Goal: Task Accomplishment & Management: Manage account settings

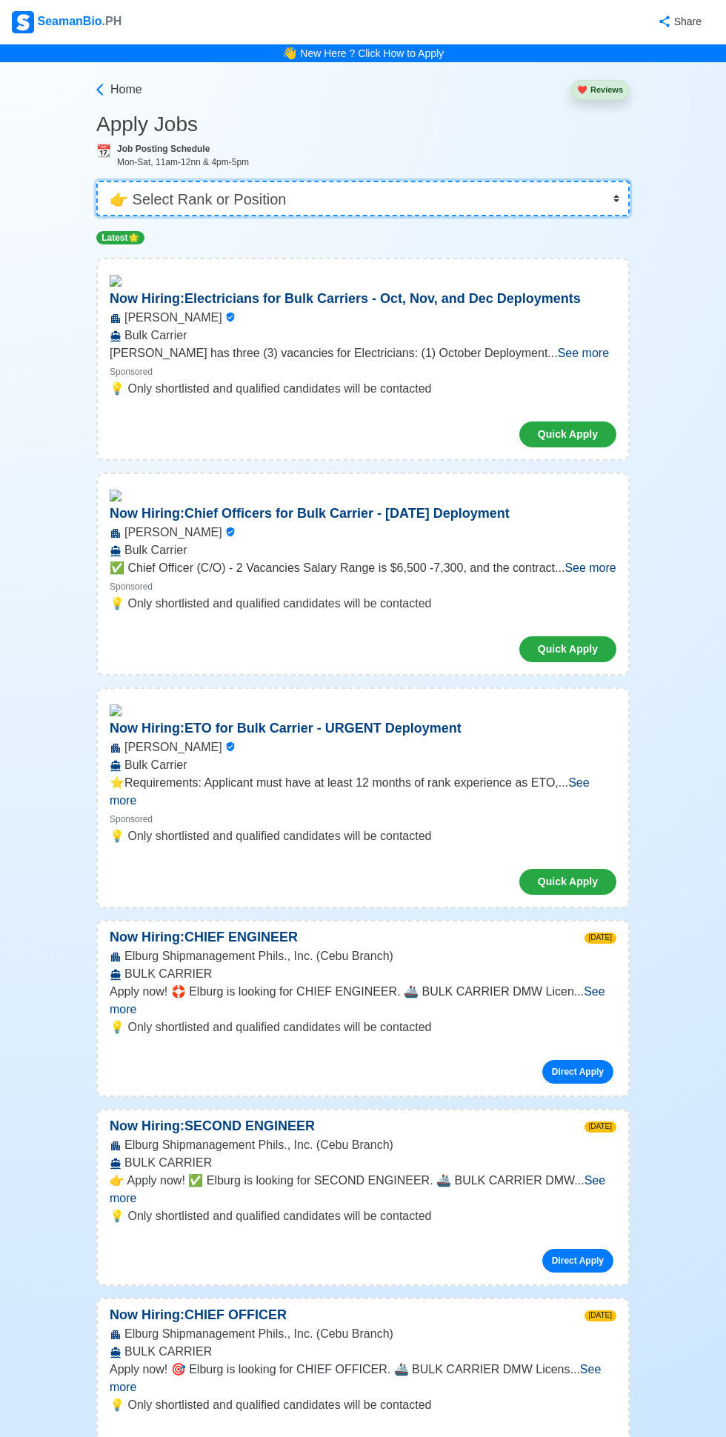
click at [452, 207] on select "👉 Select Rank or Position Master Chief Officer 2nd Officer 3rd Officer Junior O…" at bounding box center [363, 199] width 534 height 36
select select "Cadet"
click at [96, 181] on select "👉 Select Rank or Position Master Chief Officer 2nd Officer 3rd Officer Junior O…" at bounding box center [363, 199] width 534 height 36
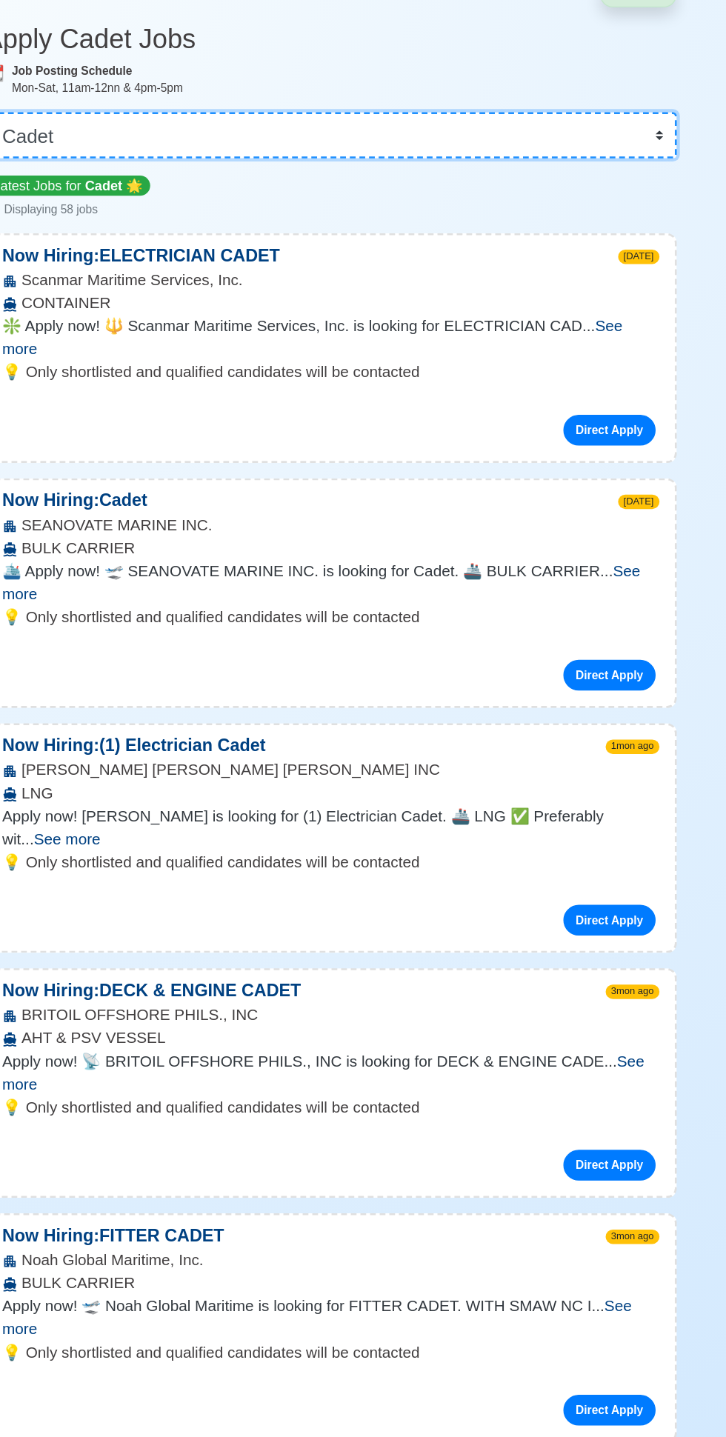
scroll to position [3, 0]
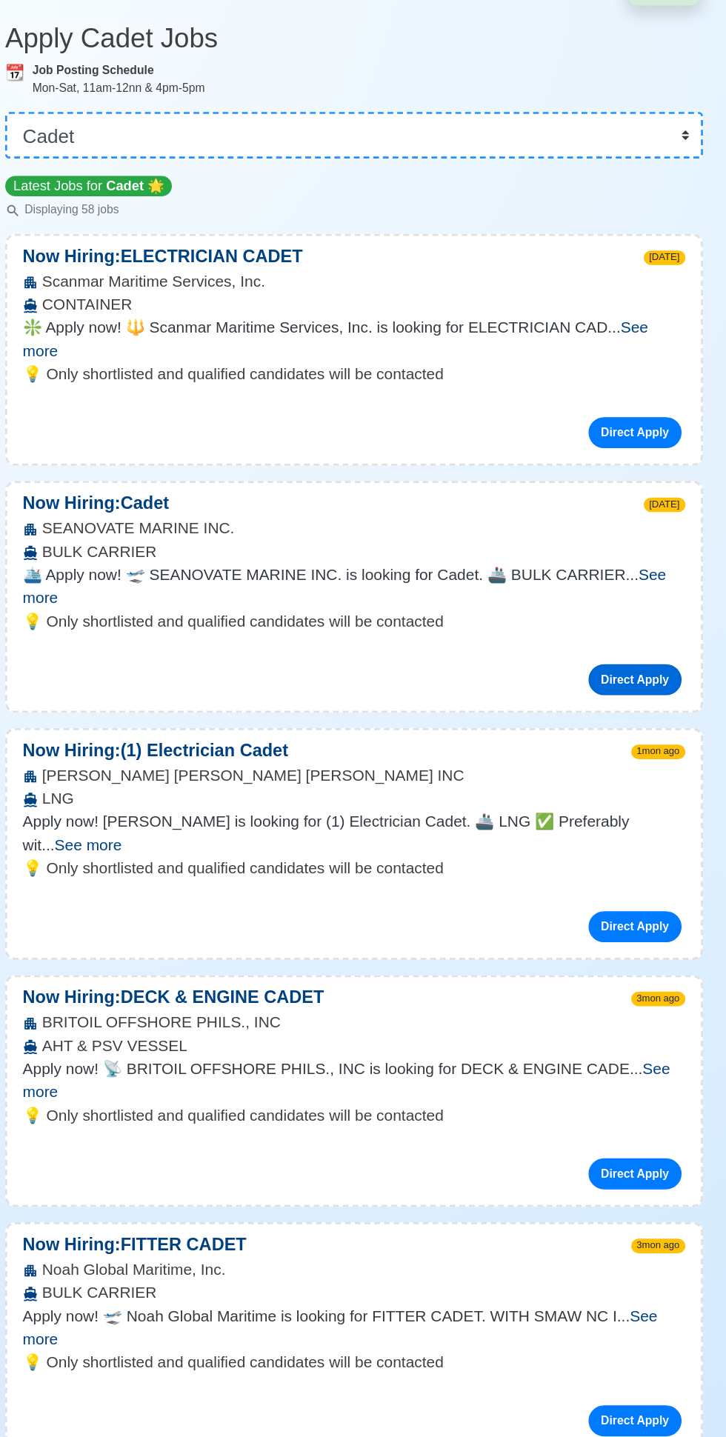
click at [582, 600] on link "Direct Apply" at bounding box center [577, 612] width 71 height 24
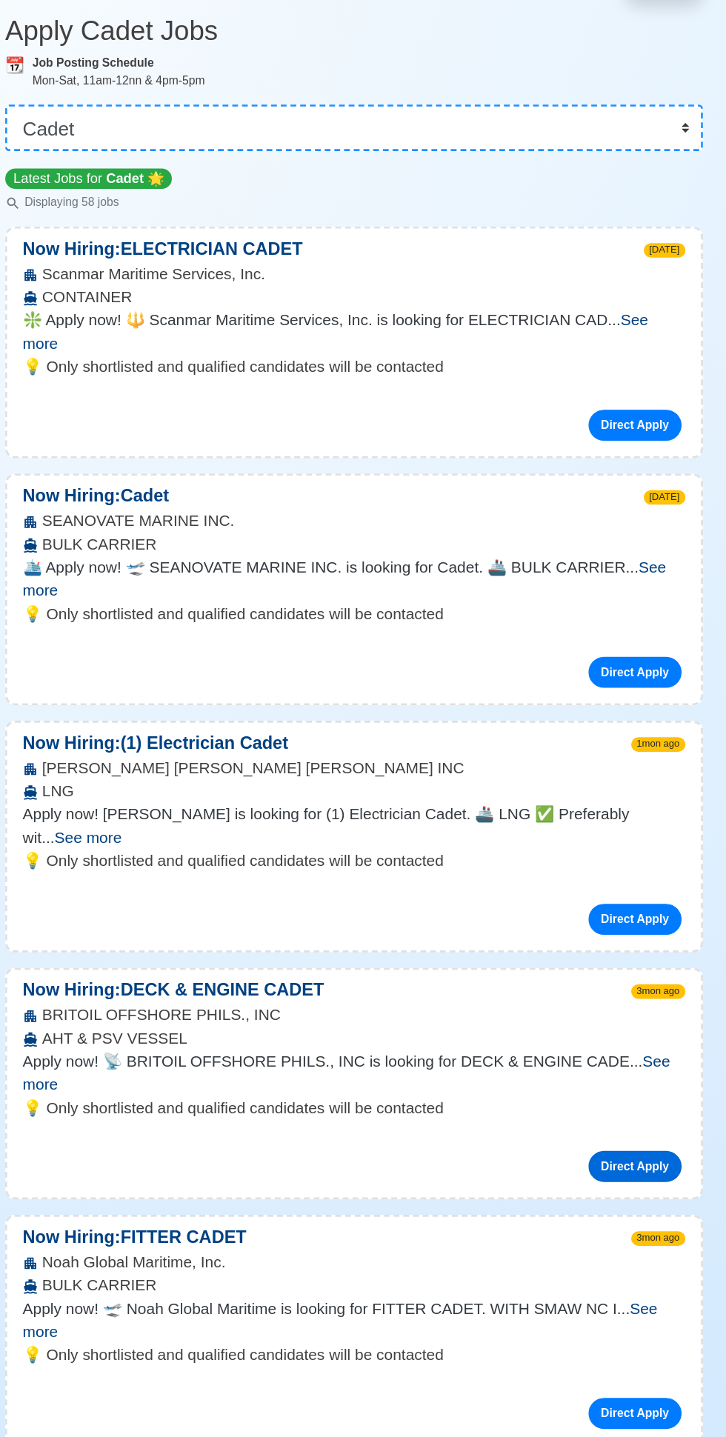
click at [577, 978] on link "Direct Apply" at bounding box center [577, 990] width 71 height 24
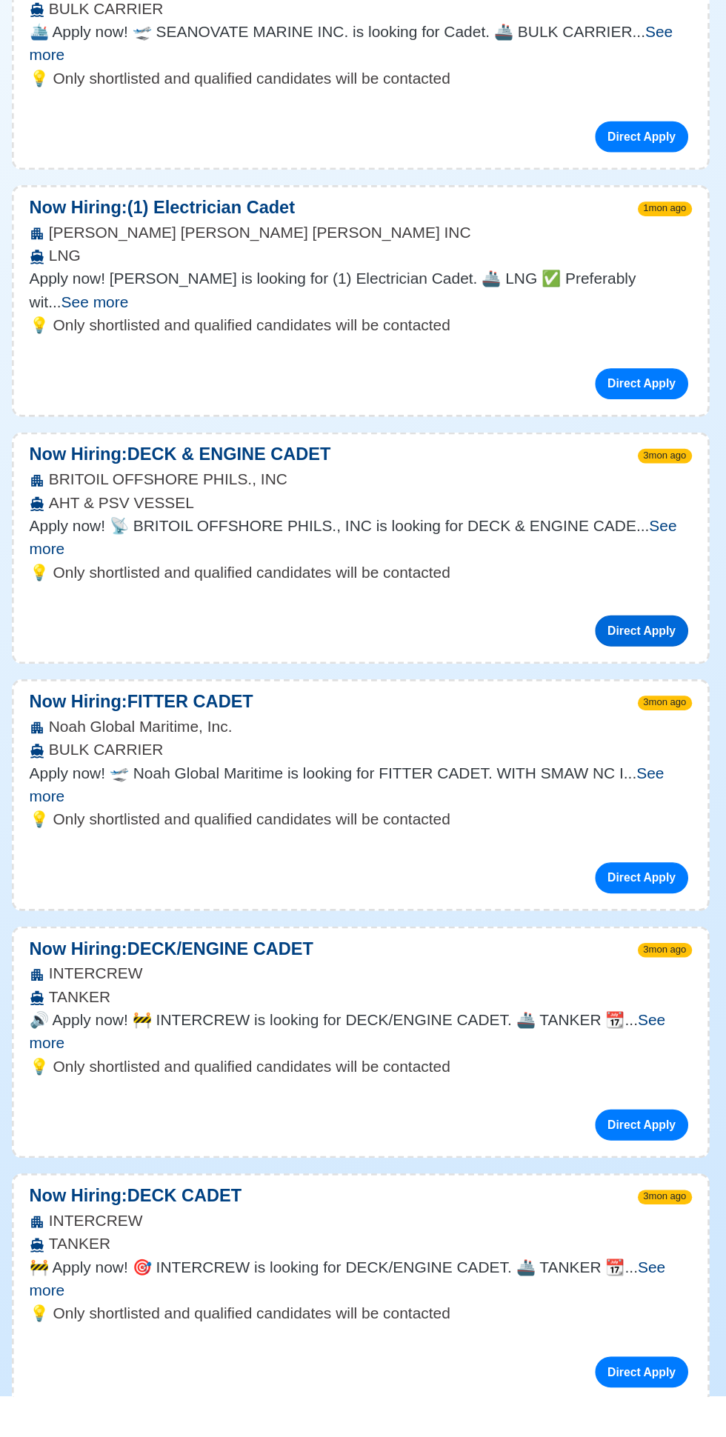
scroll to position [144, 0]
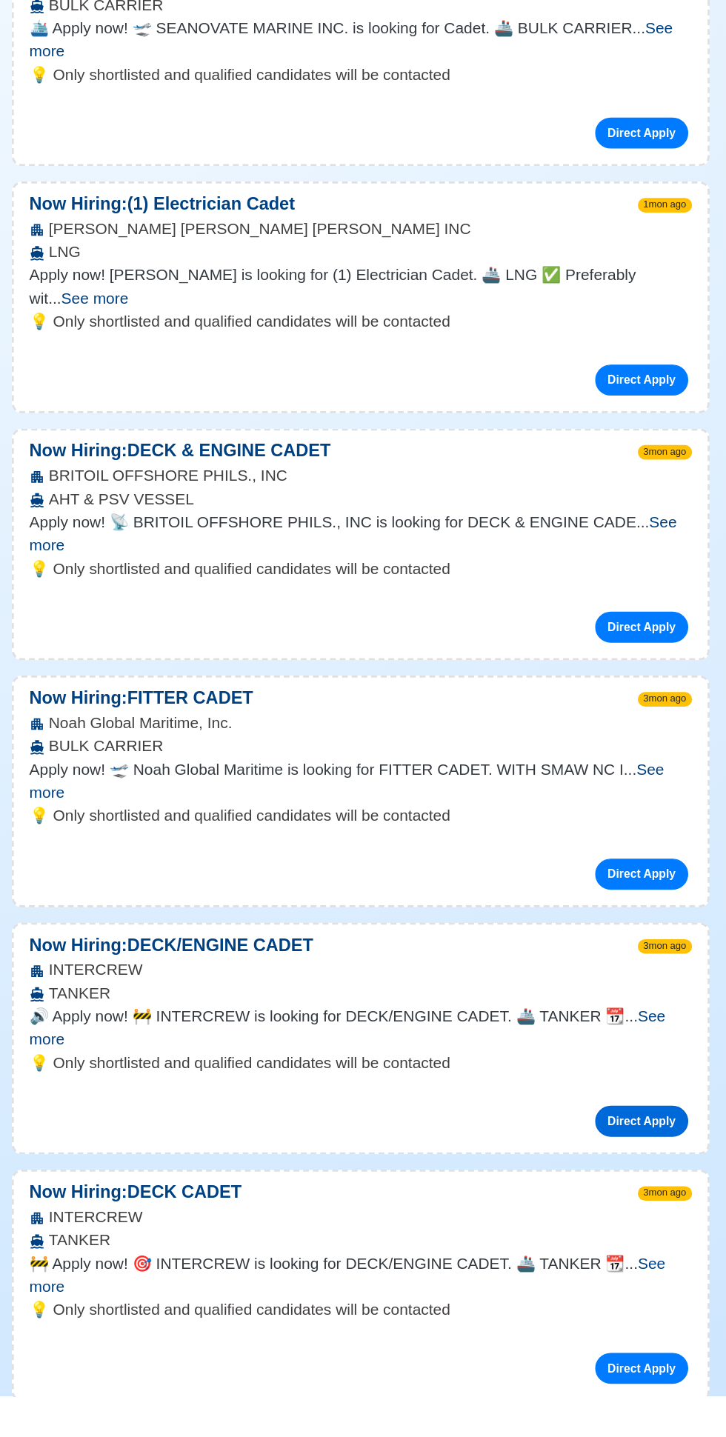
click at [584, 1215] on link "Direct Apply" at bounding box center [577, 1227] width 71 height 24
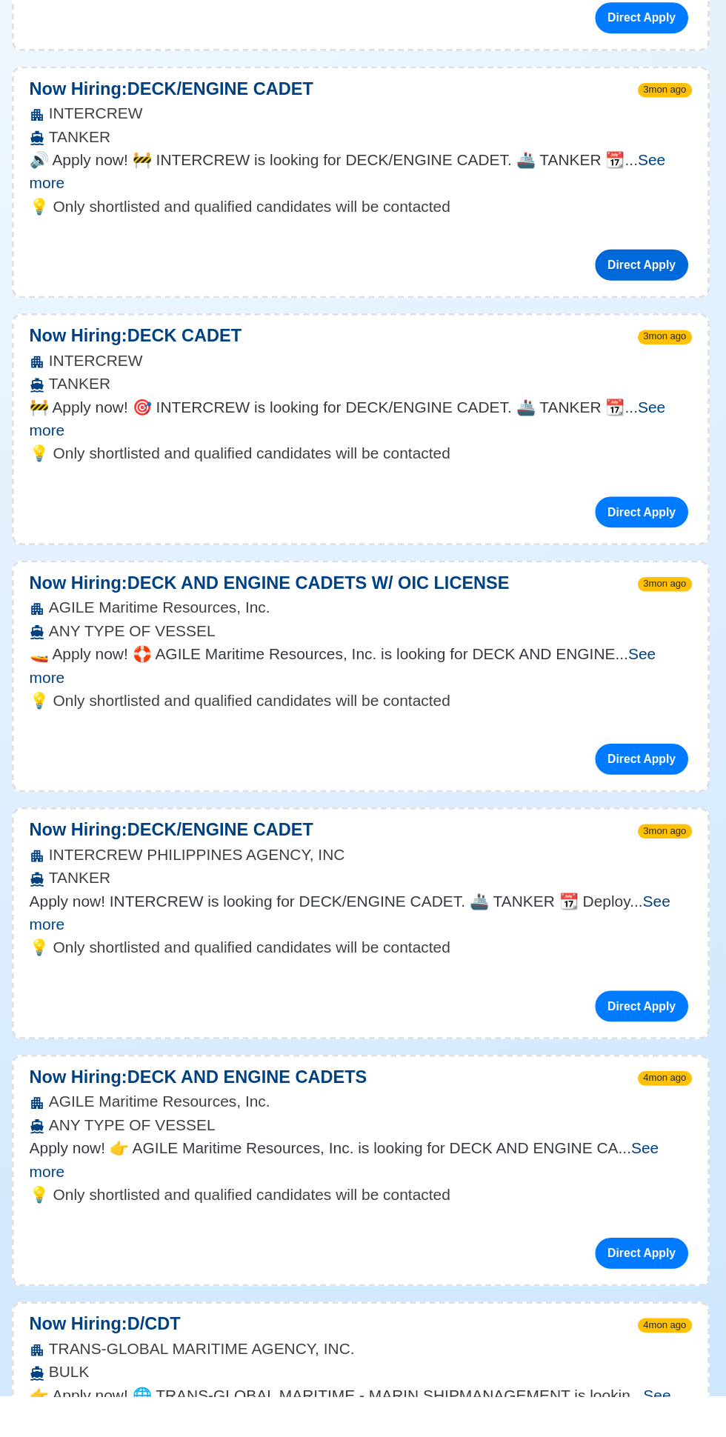
scroll to position [800, 0]
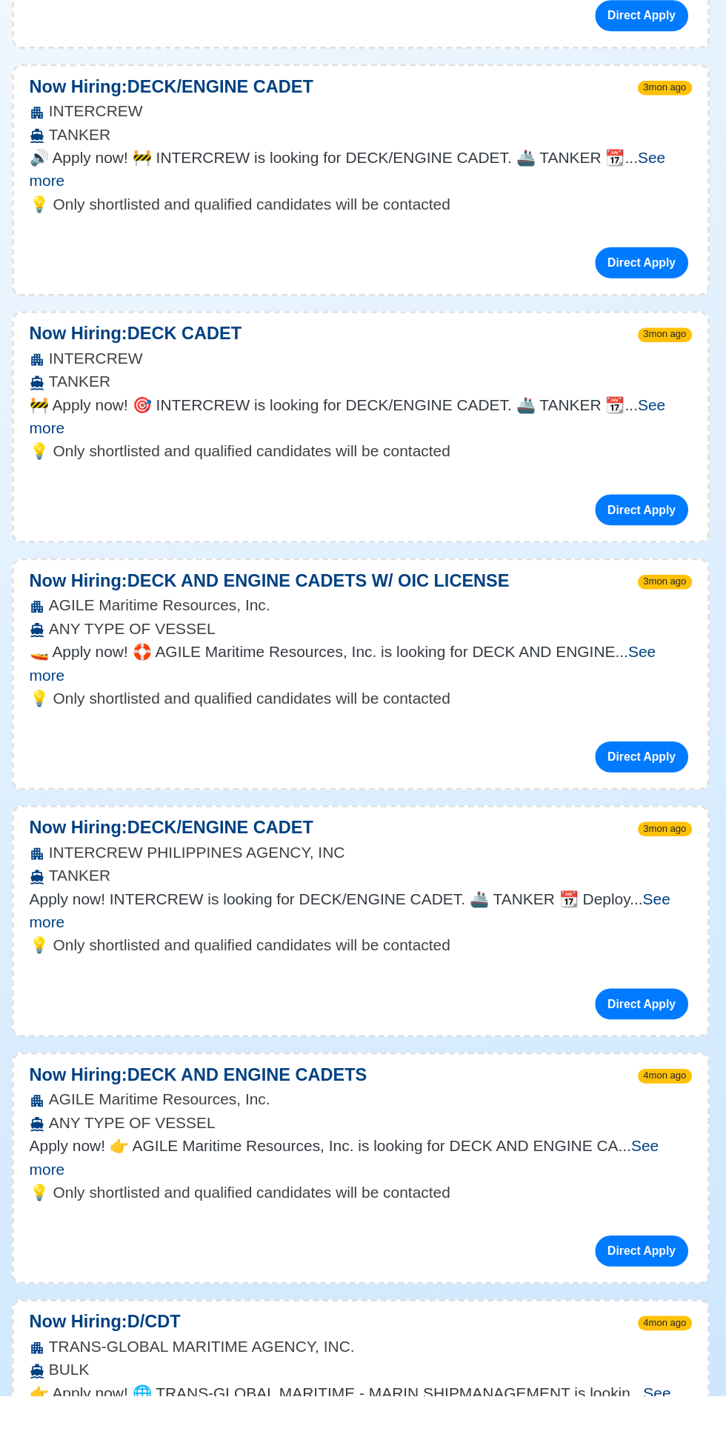
click at [580, 1429] on span "See more" at bounding box center [355, 1444] width 491 height 30
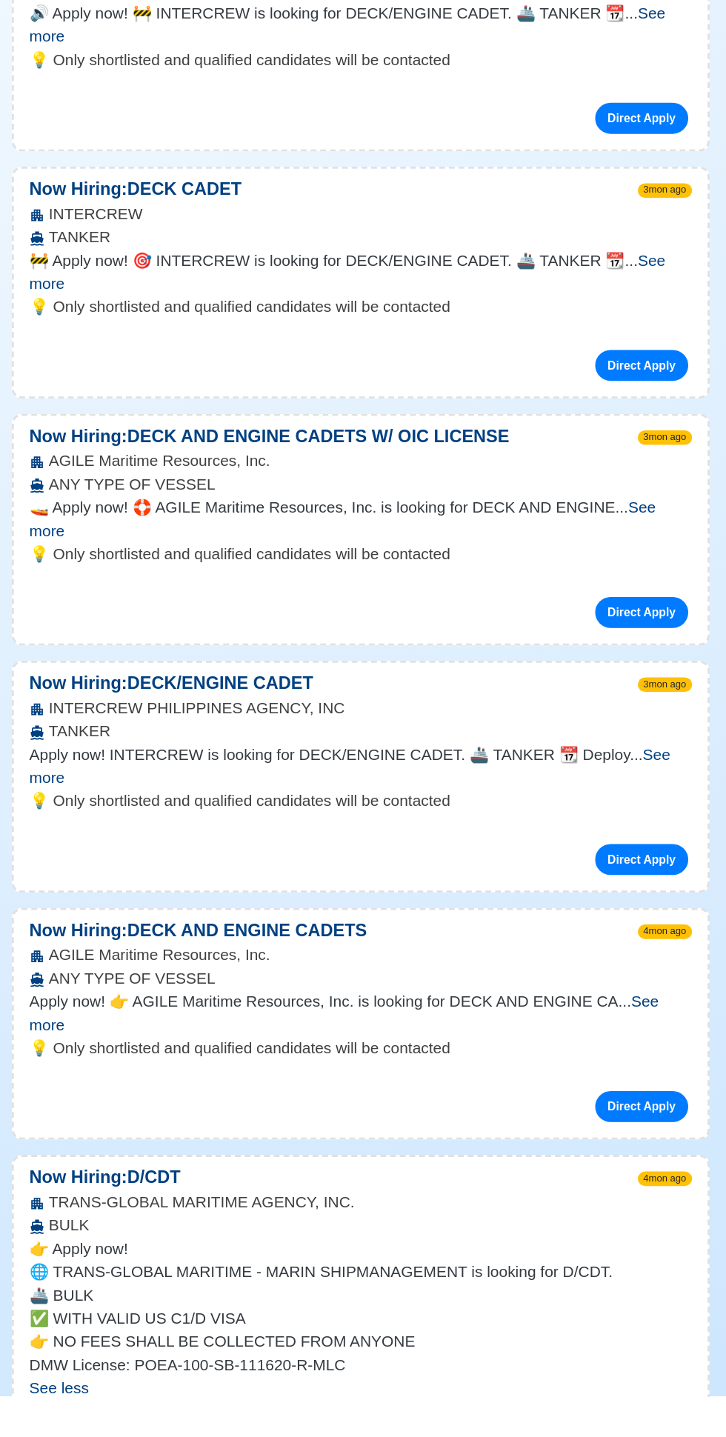
scroll to position [914, 0]
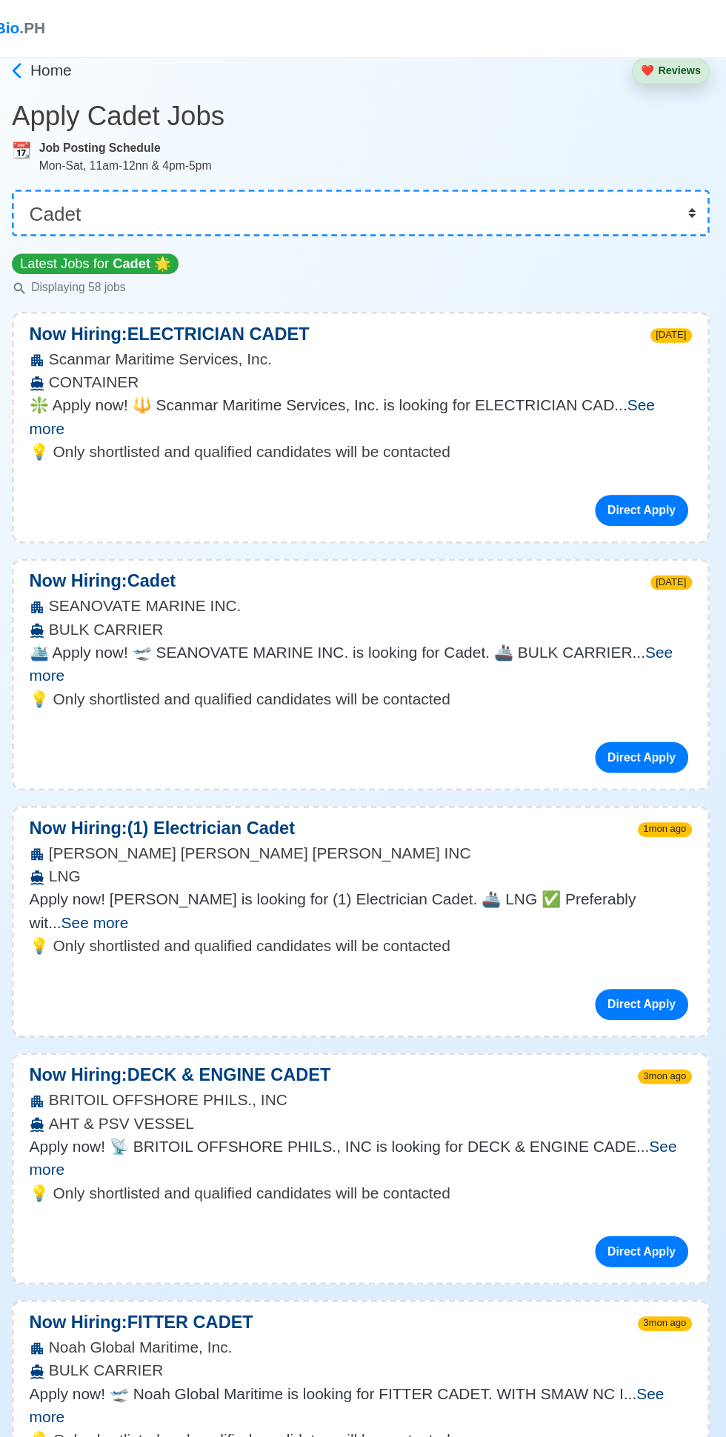
scroll to position [0, 0]
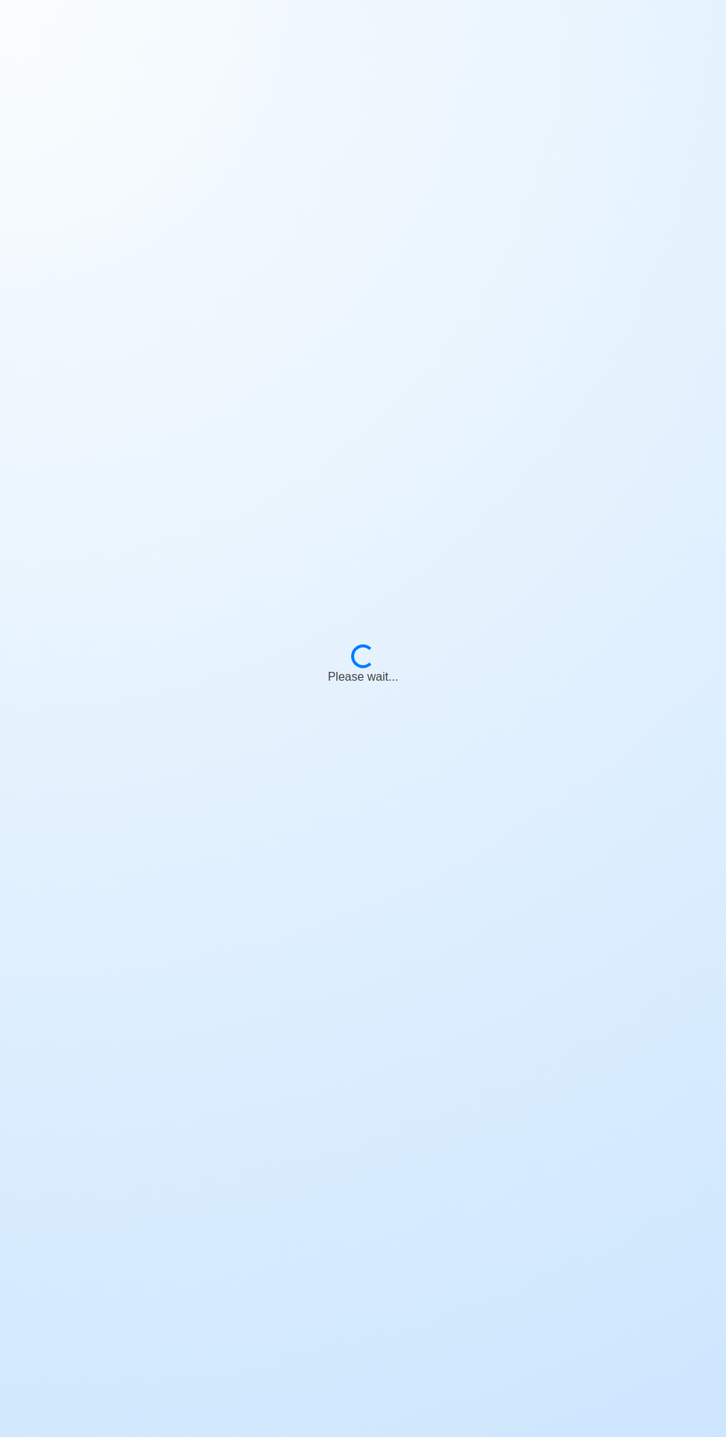
scroll to position [133, 0]
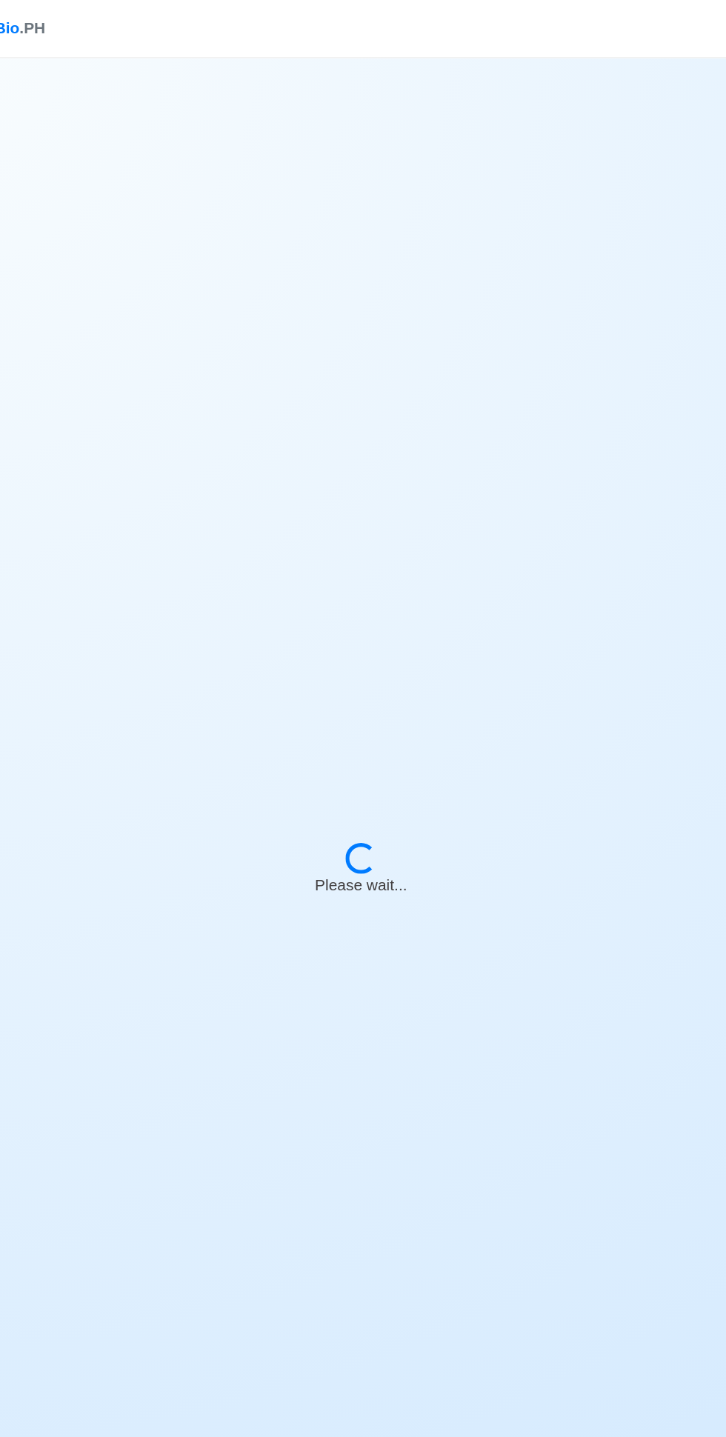
select select "Cadet"
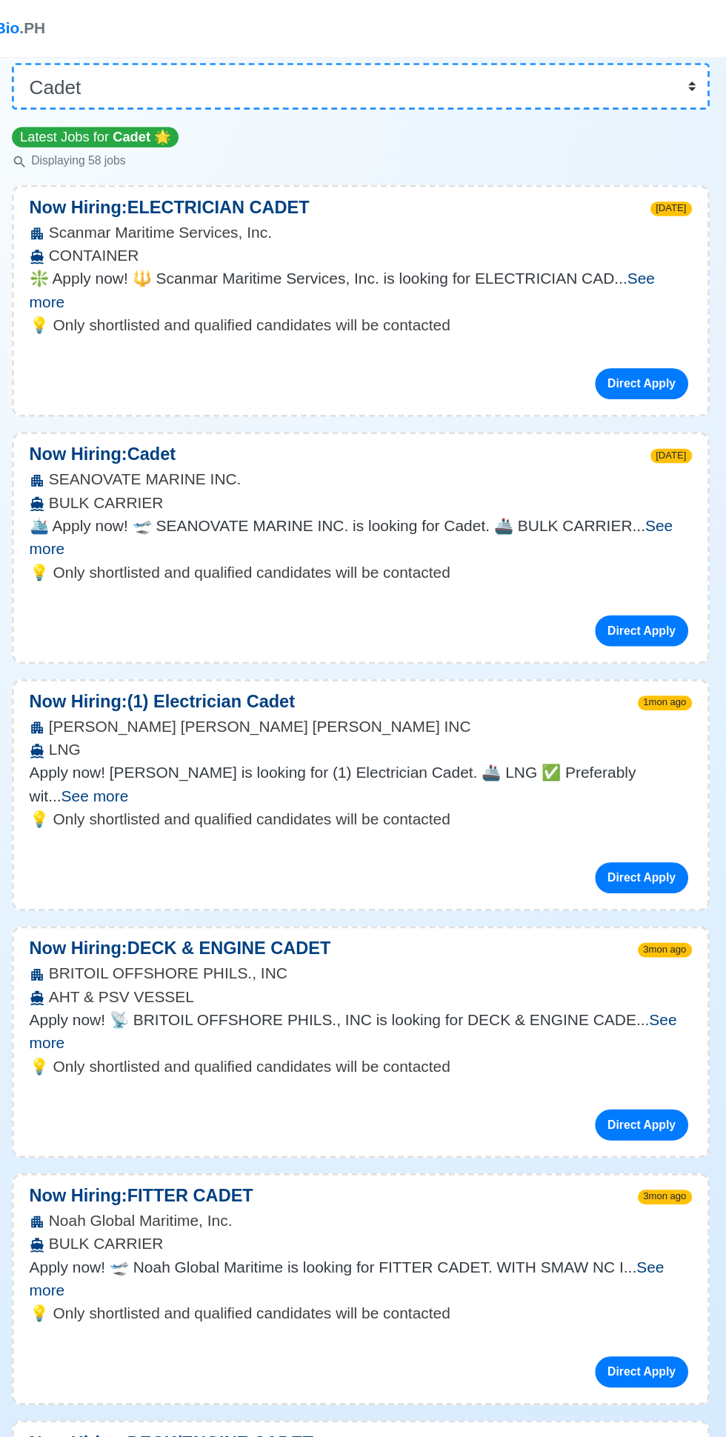
scroll to position [0, 0]
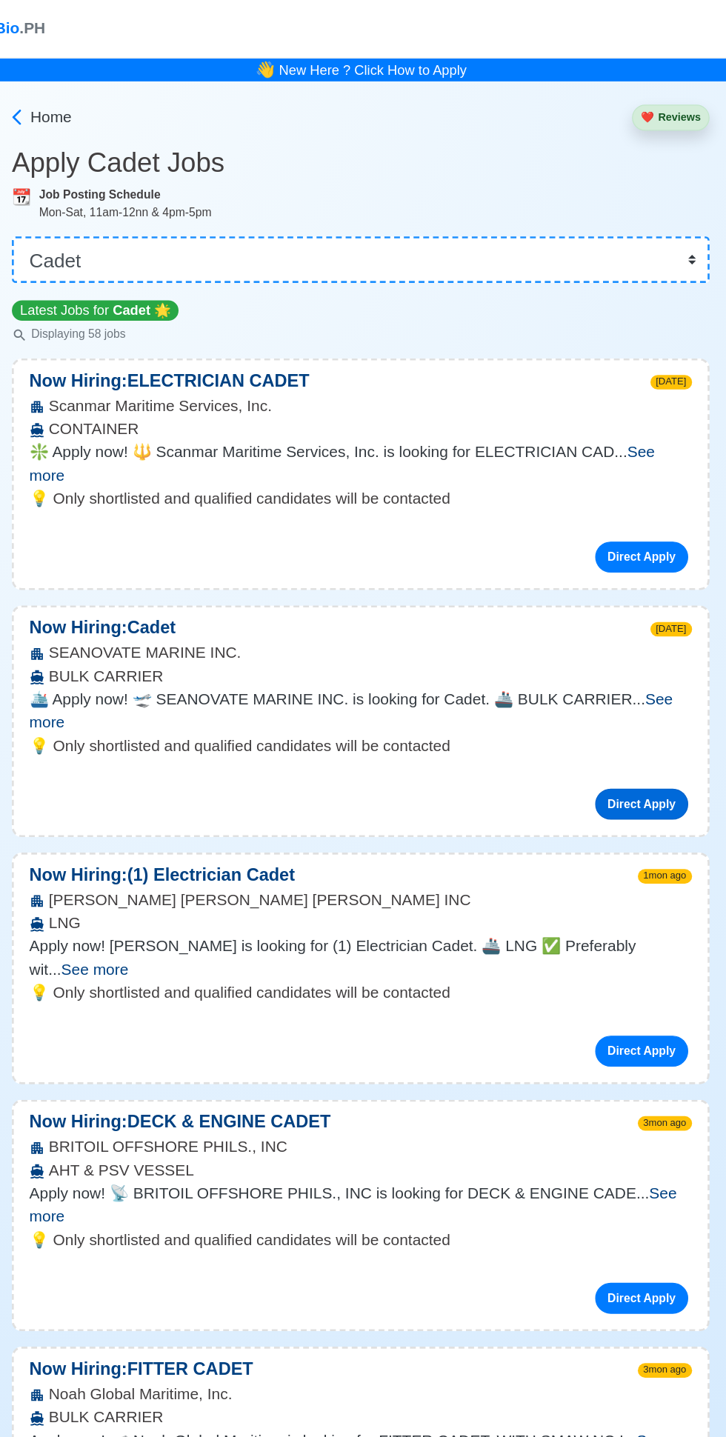
click at [587, 603] on link "Direct Apply" at bounding box center [577, 615] width 71 height 24
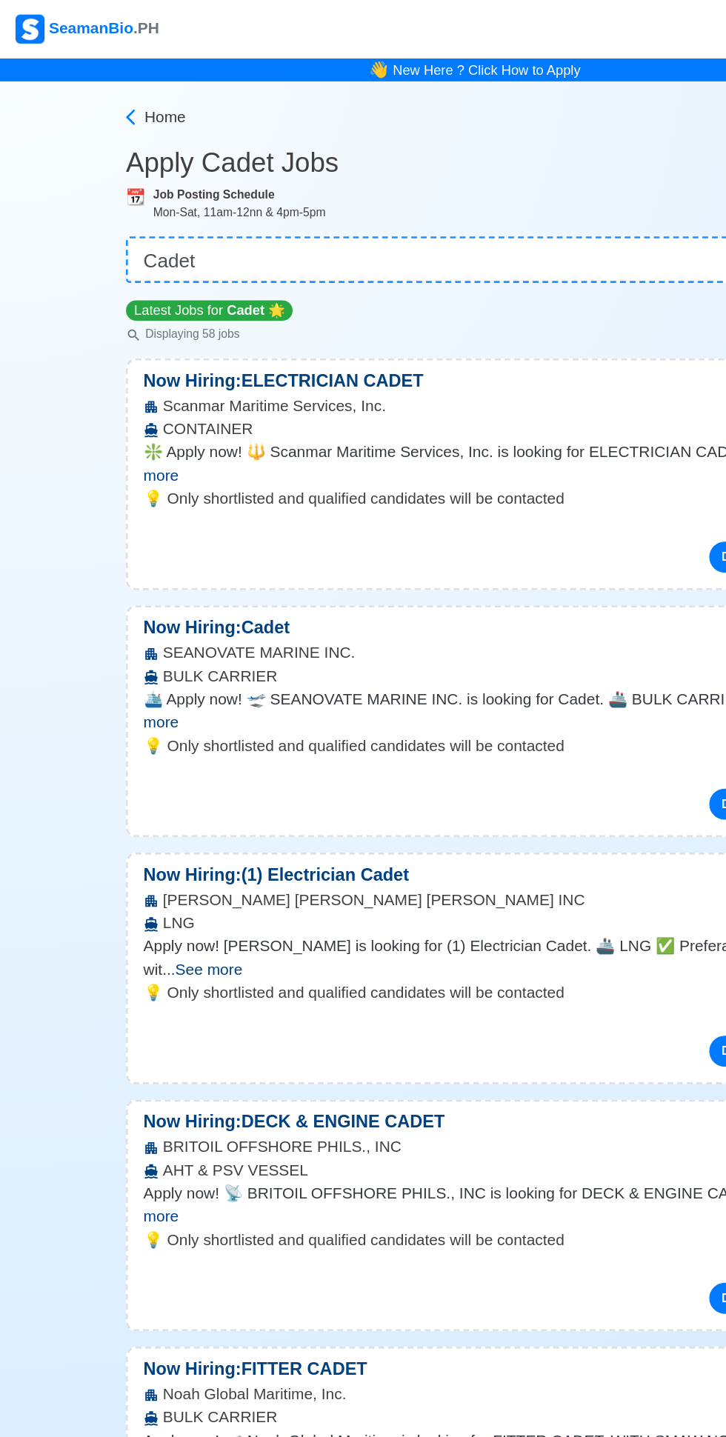
click at [78, 27] on div "SeamanBio .PH" at bounding box center [67, 22] width 110 height 22
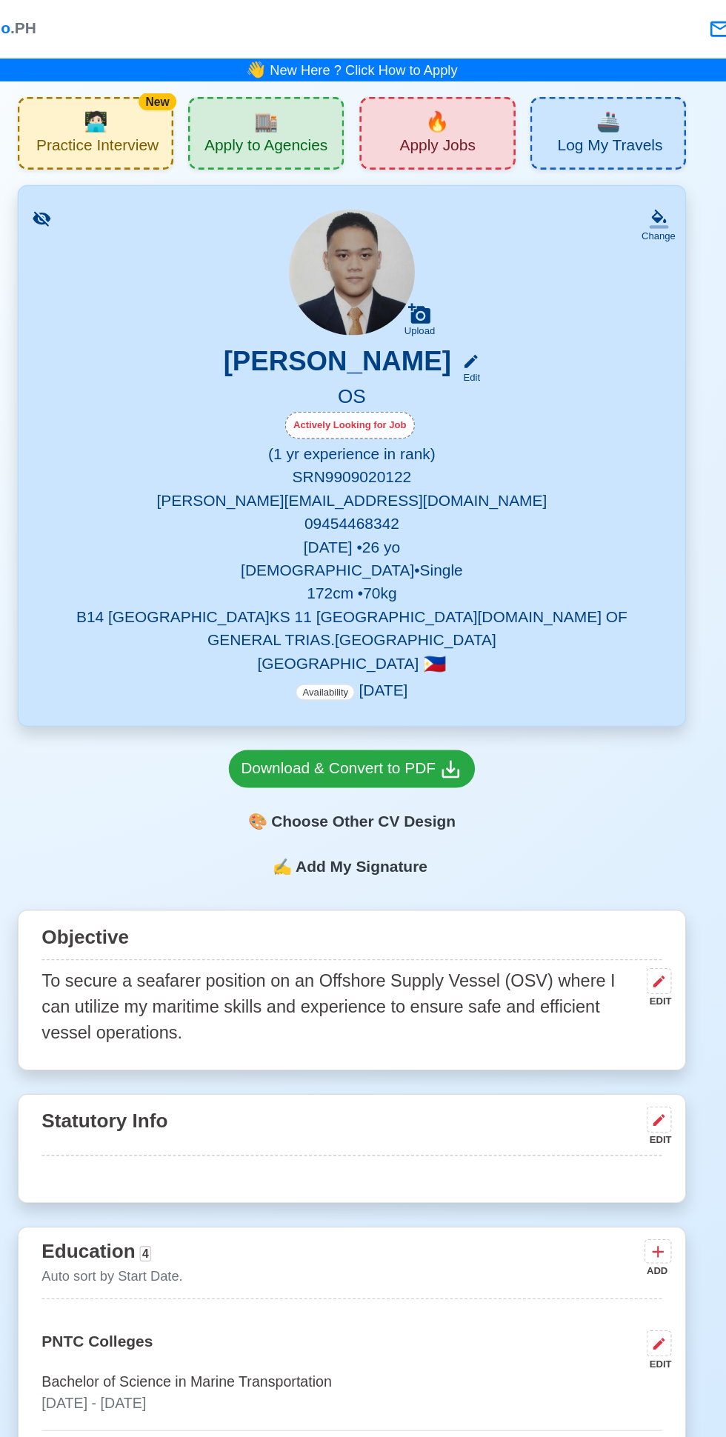
click at [461, 279] on icon at bounding box center [454, 276] width 13 height 13
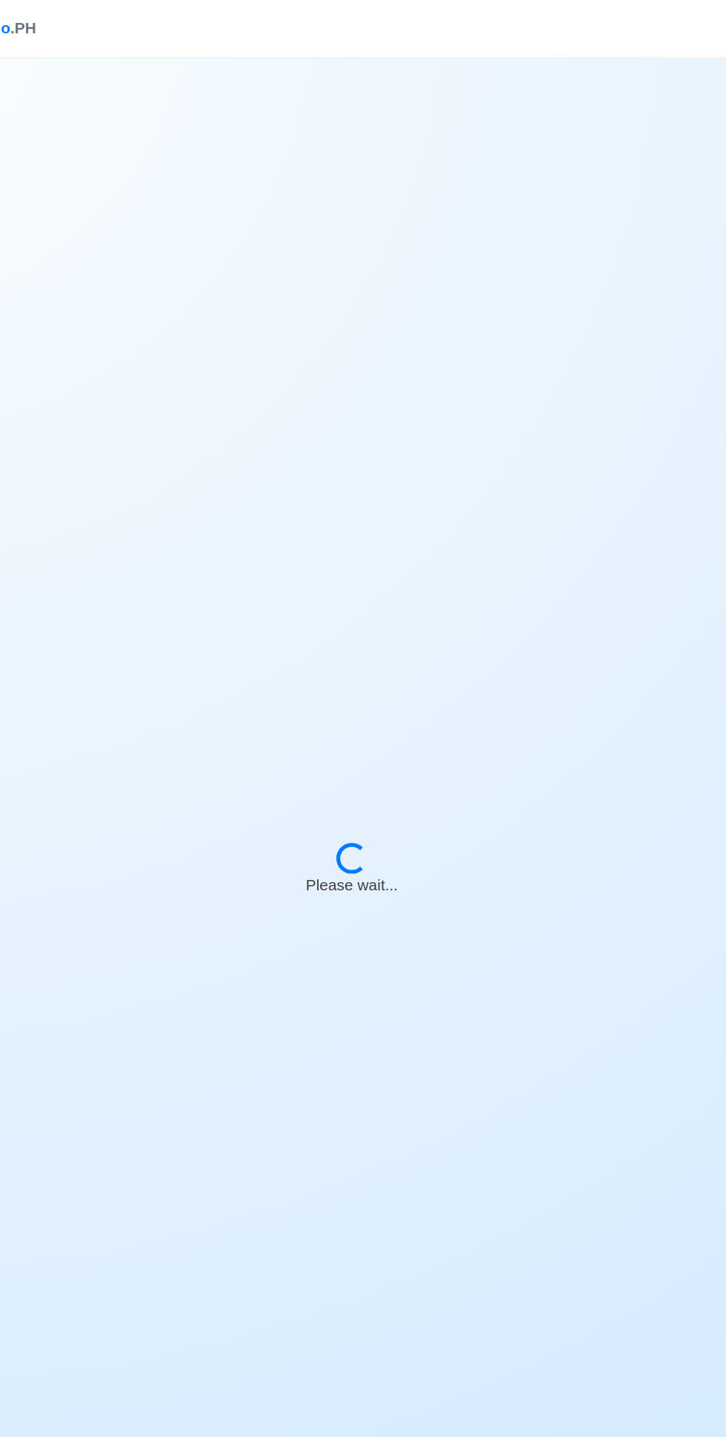
select select "Actively Looking for Job"
select select "Visible for Hiring"
select select "Single"
select select "[DEMOGRAPHIC_DATA]"
select select "PH"
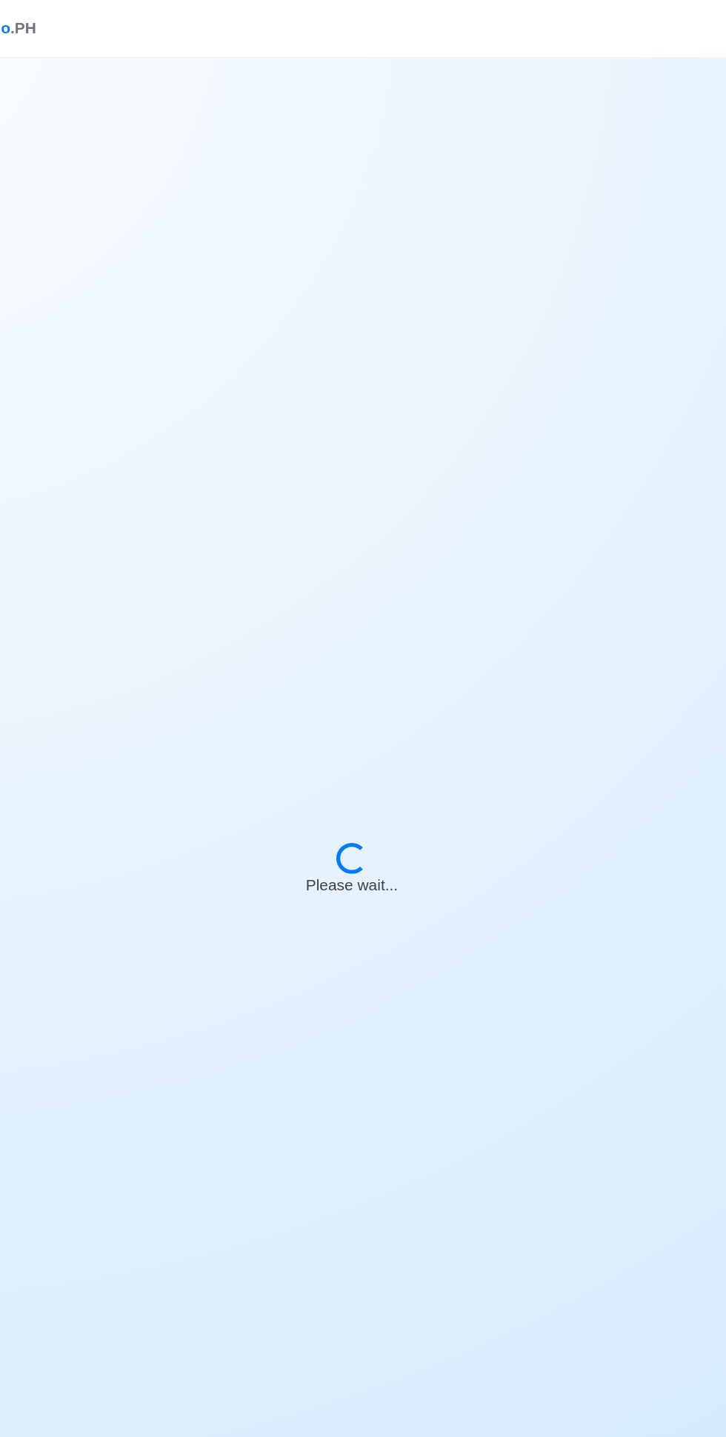
select select "1"
select select "0"
select select "1759248000000"
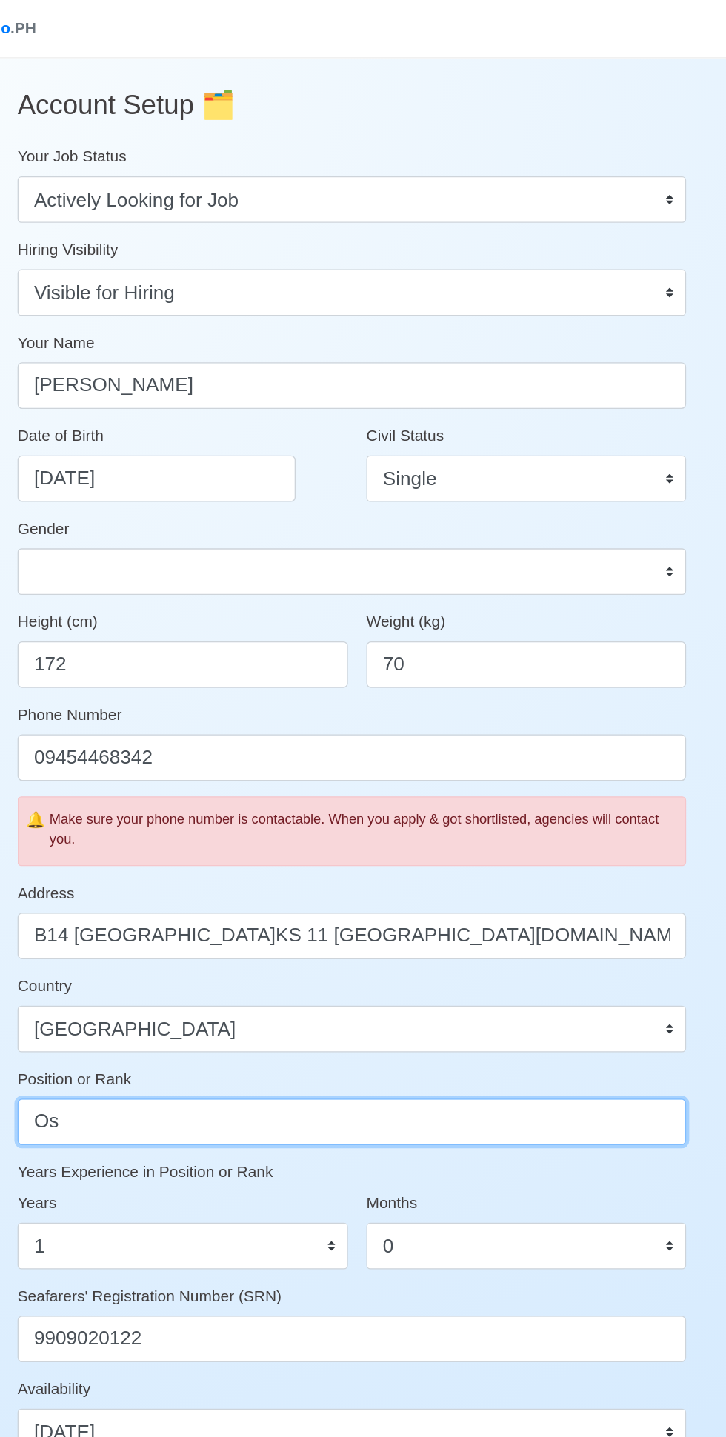
click at [493, 850] on input "Os" at bounding box center [362, 858] width 511 height 36
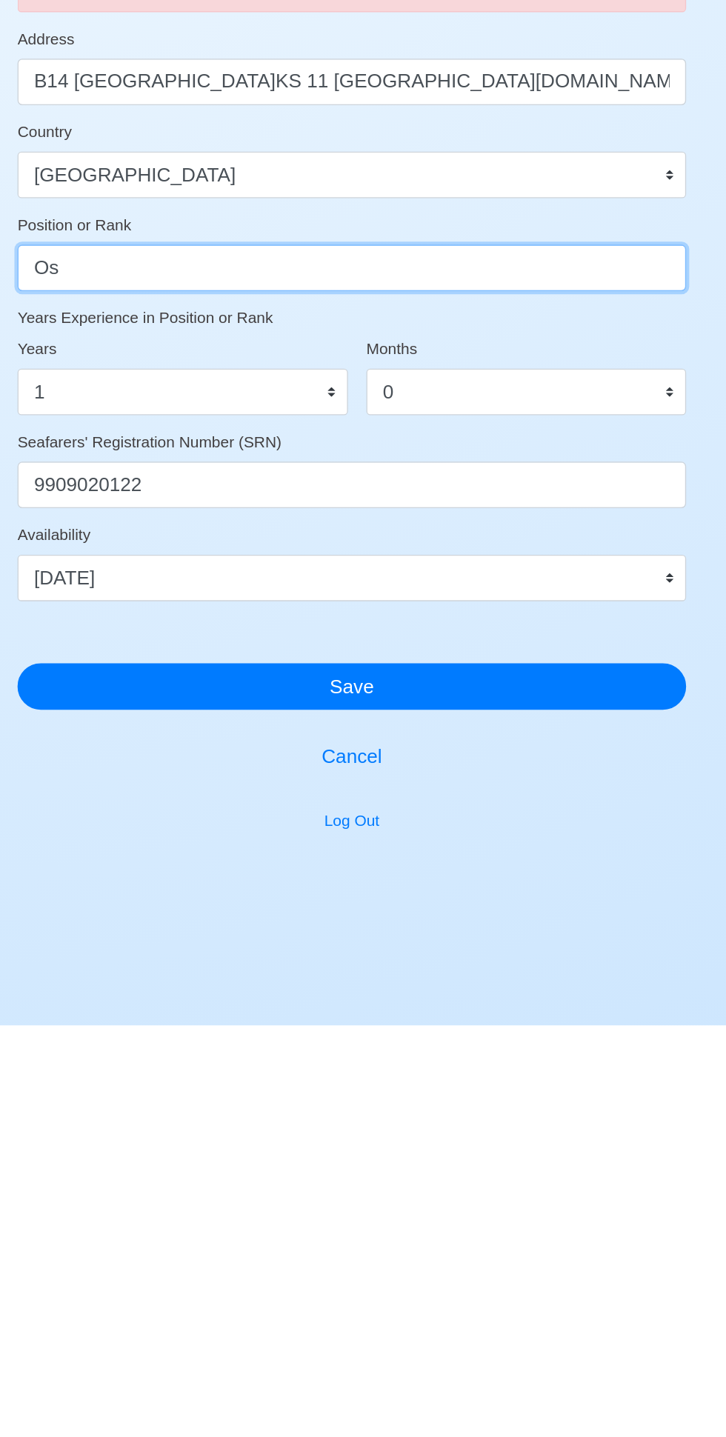
type input "O"
type input "C"
type input "d"
type input "Deck Cadet"
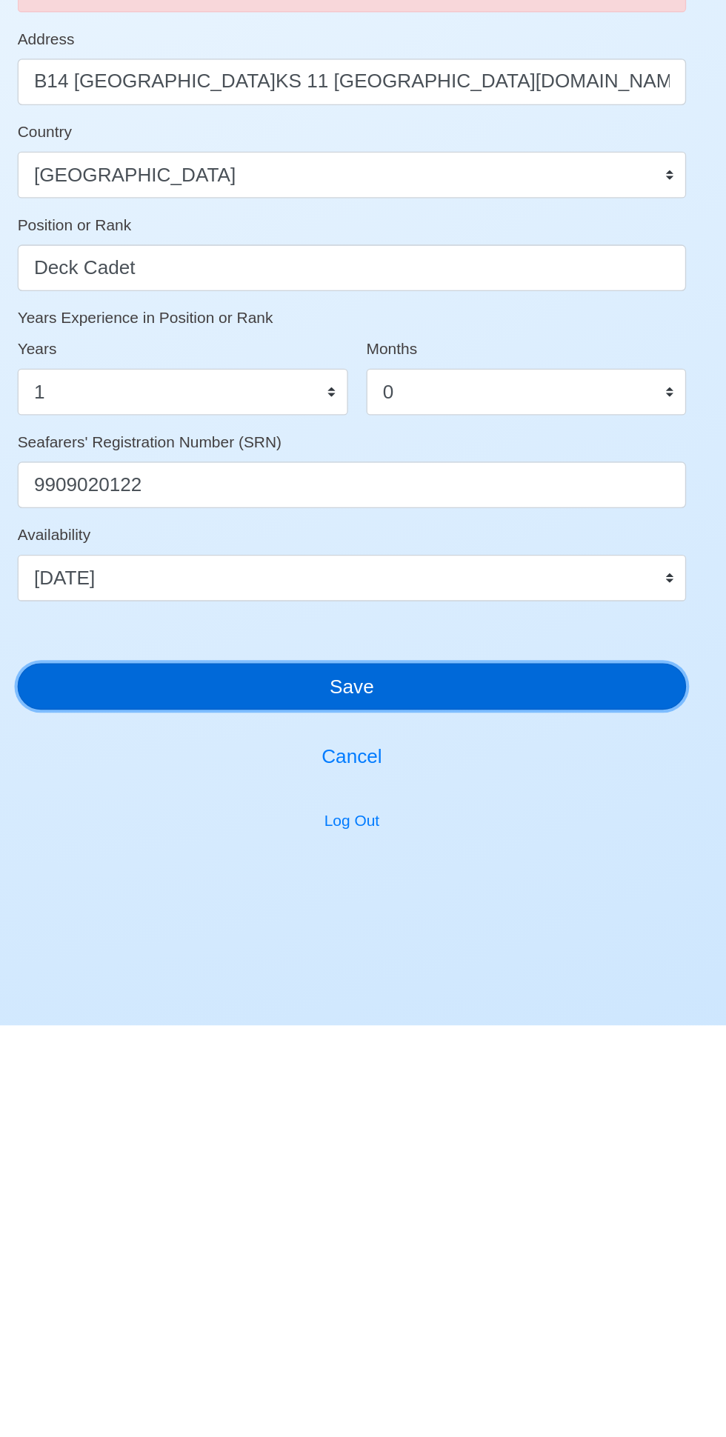
click at [544, 1169] on button "Save" at bounding box center [362, 1178] width 511 height 36
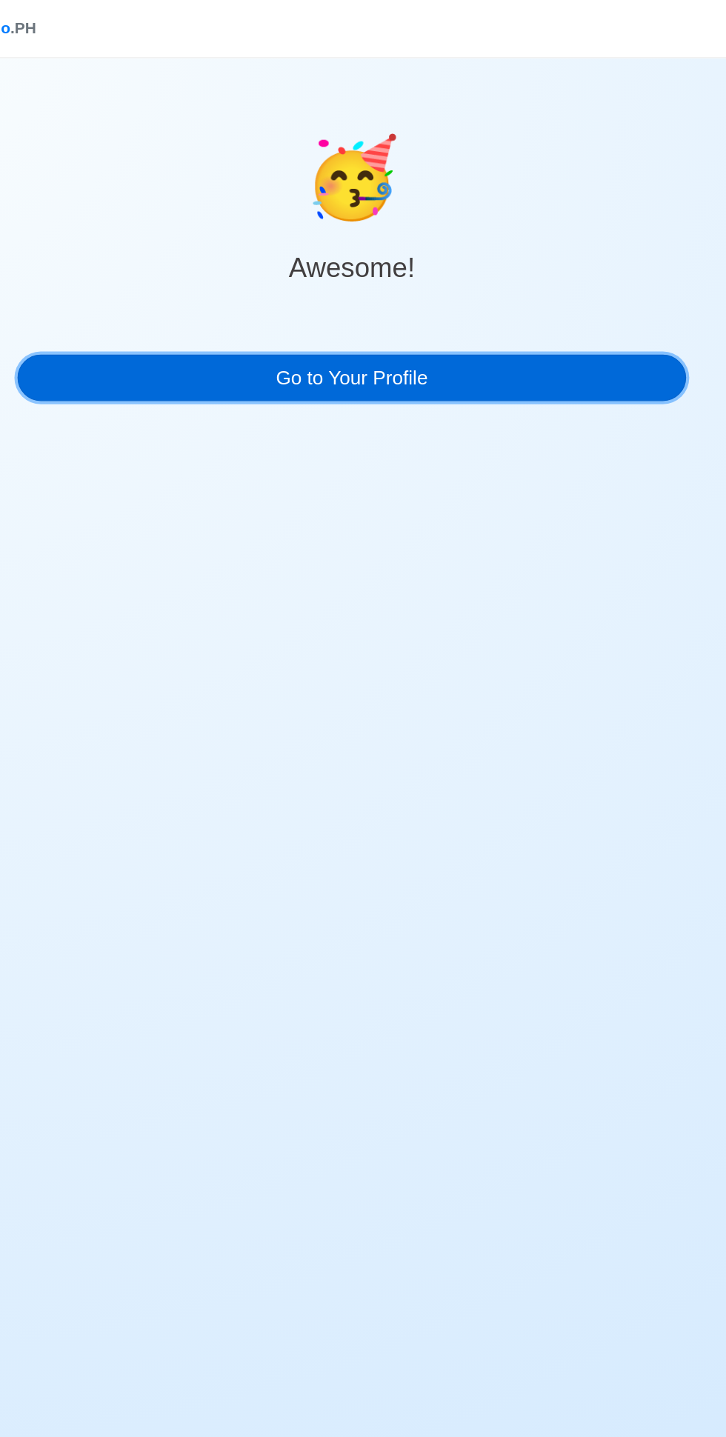
click at [537, 289] on link "Go to Your Profile" at bounding box center [362, 289] width 511 height 36
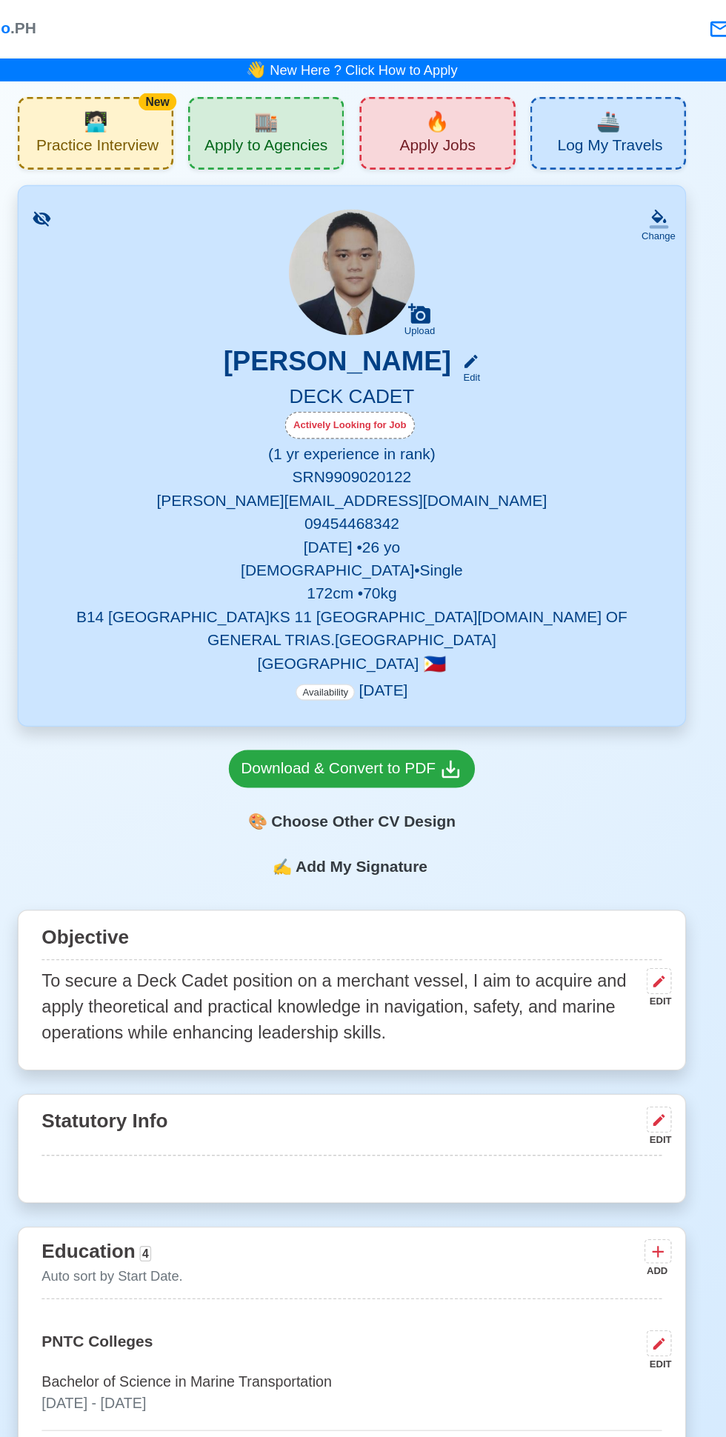
click at [307, 110] on span "Apply to Agencies" at bounding box center [297, 113] width 94 height 19
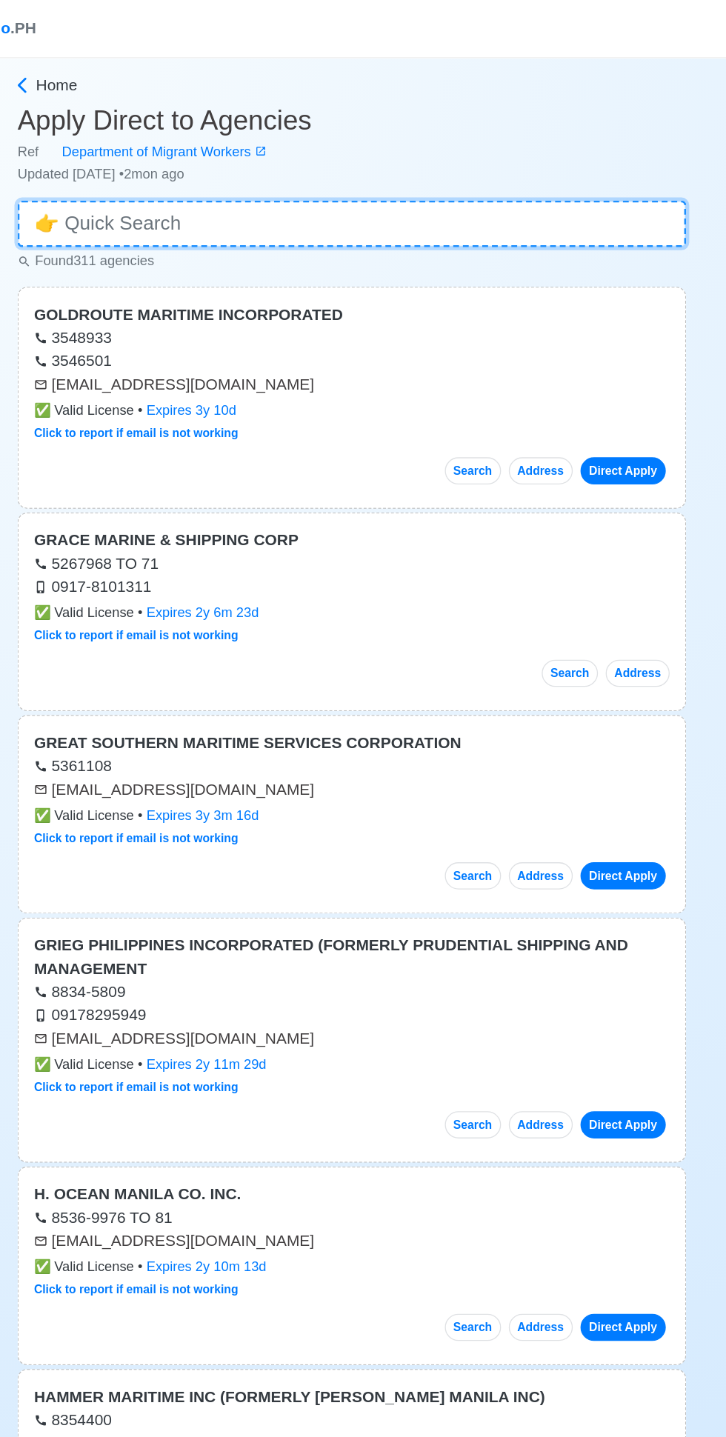
click at [534, 172] on input at bounding box center [362, 171] width 511 height 36
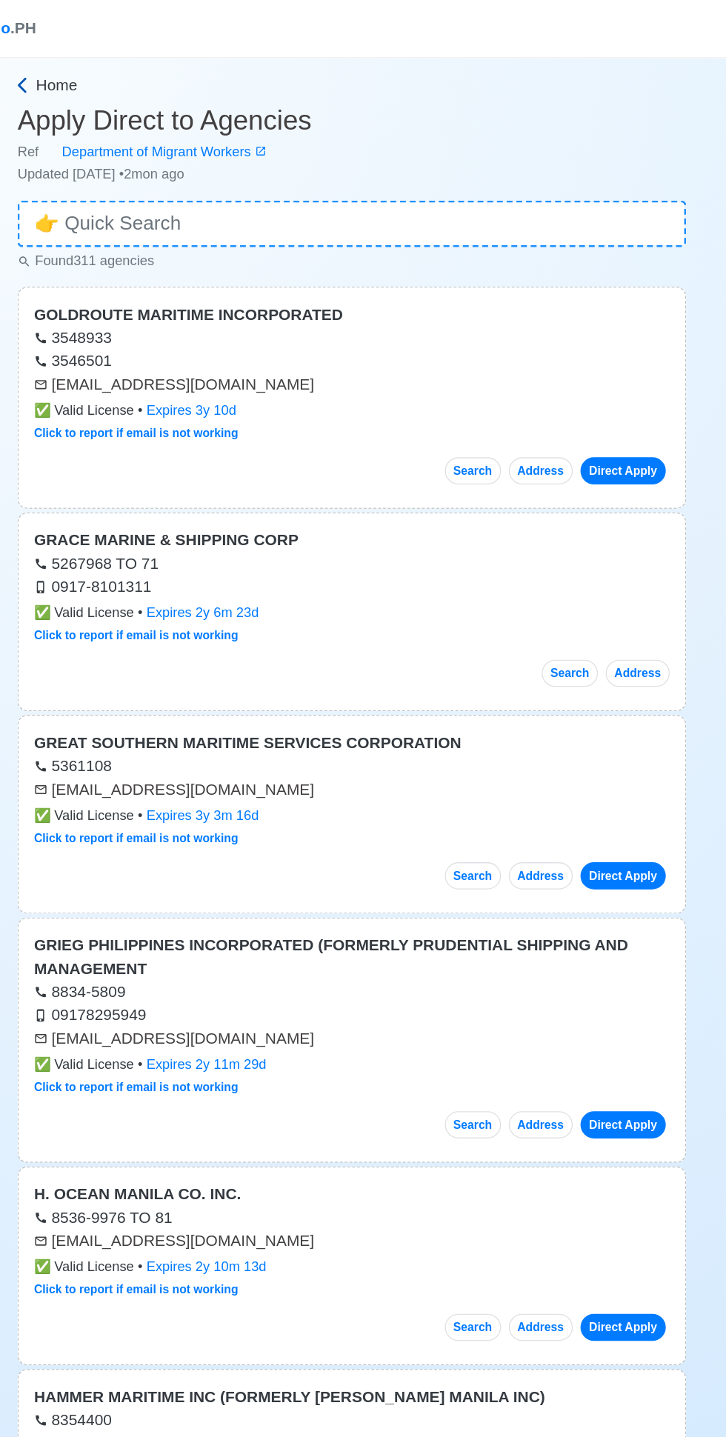
click at [122, 70] on span "Home" at bounding box center [138, 65] width 32 height 18
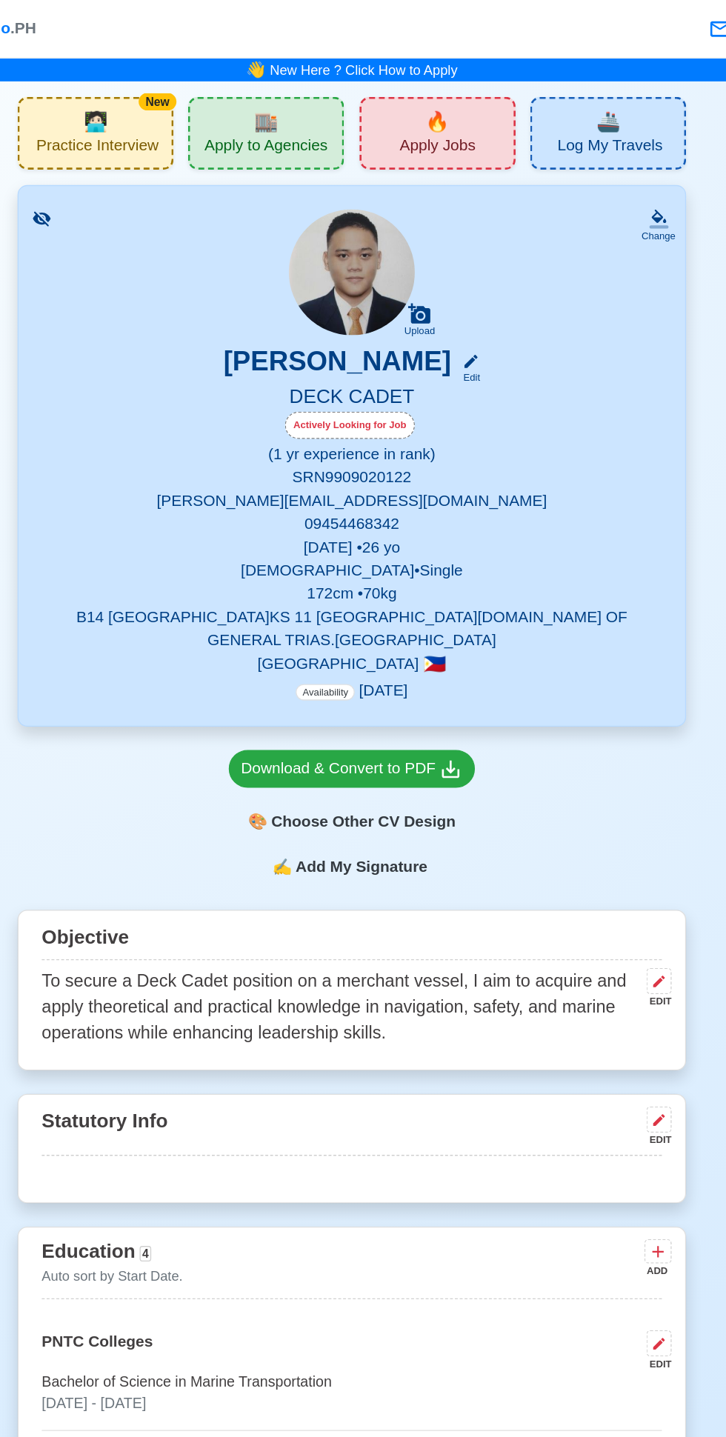
click at [415, 114] on span "Apply Jobs" at bounding box center [428, 113] width 58 height 19
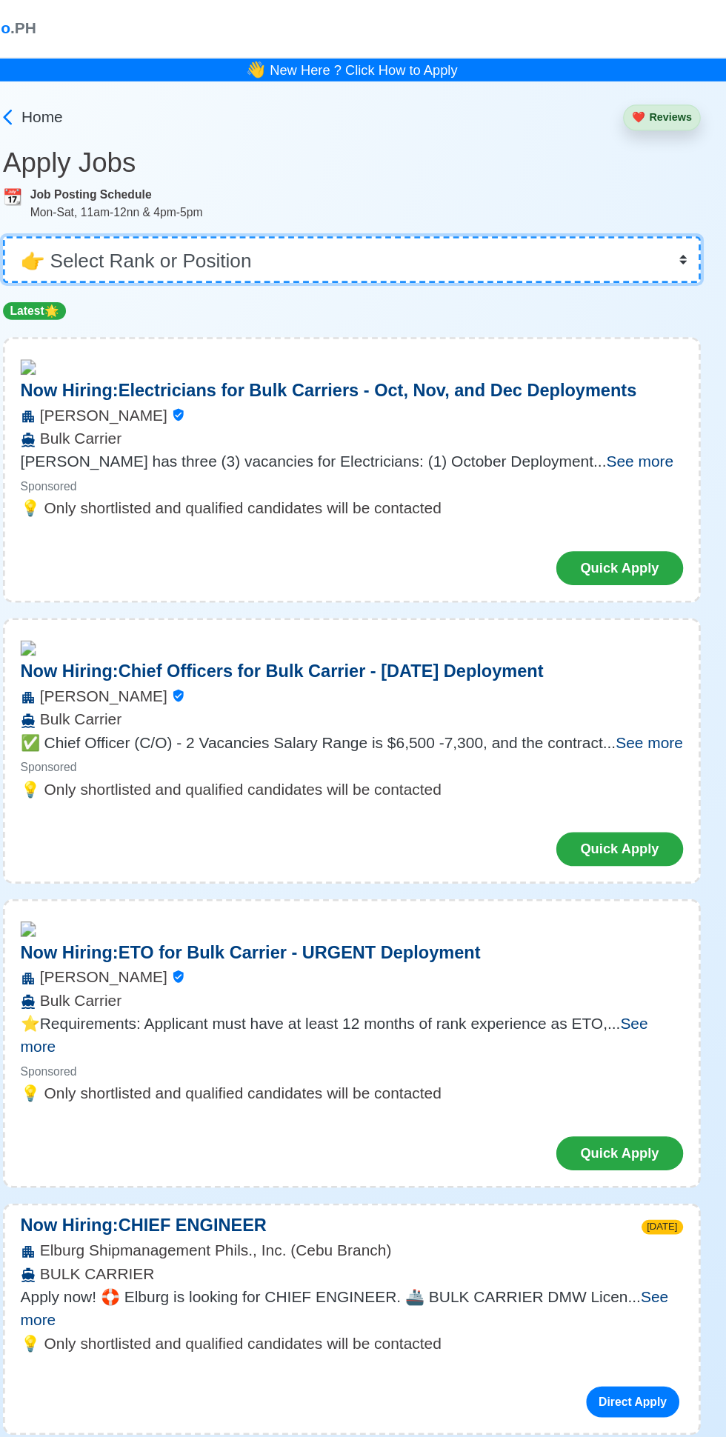
click at [523, 198] on select "👉 Select Rank or Position Master Chief Officer 2nd Officer 3rd Officer Junior O…" at bounding box center [363, 199] width 534 height 36
select select "Cadet"
click at [96, 181] on select "👉 Select Rank or Position Master Chief Officer 2nd Officer 3rd Officer Junior O…" at bounding box center [363, 199] width 534 height 36
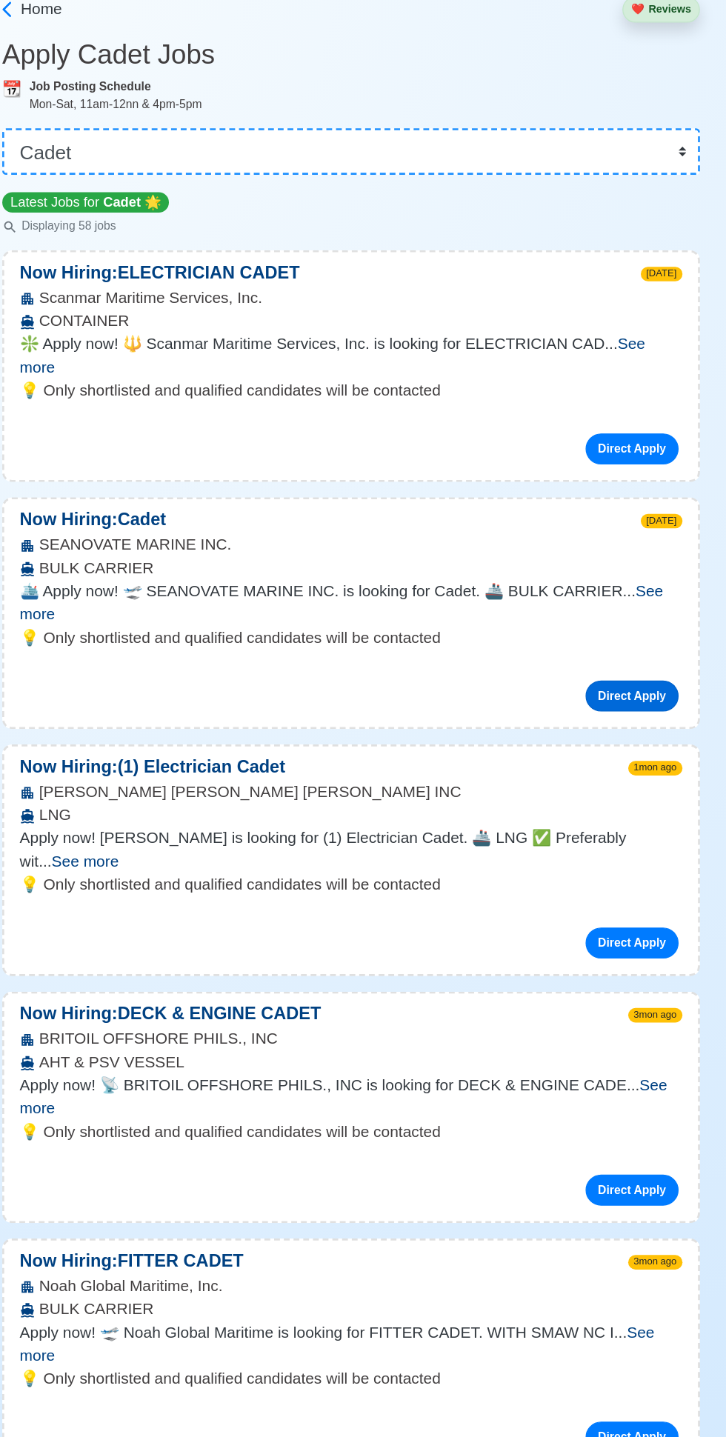
click at [585, 603] on link "Direct Apply" at bounding box center [577, 615] width 71 height 24
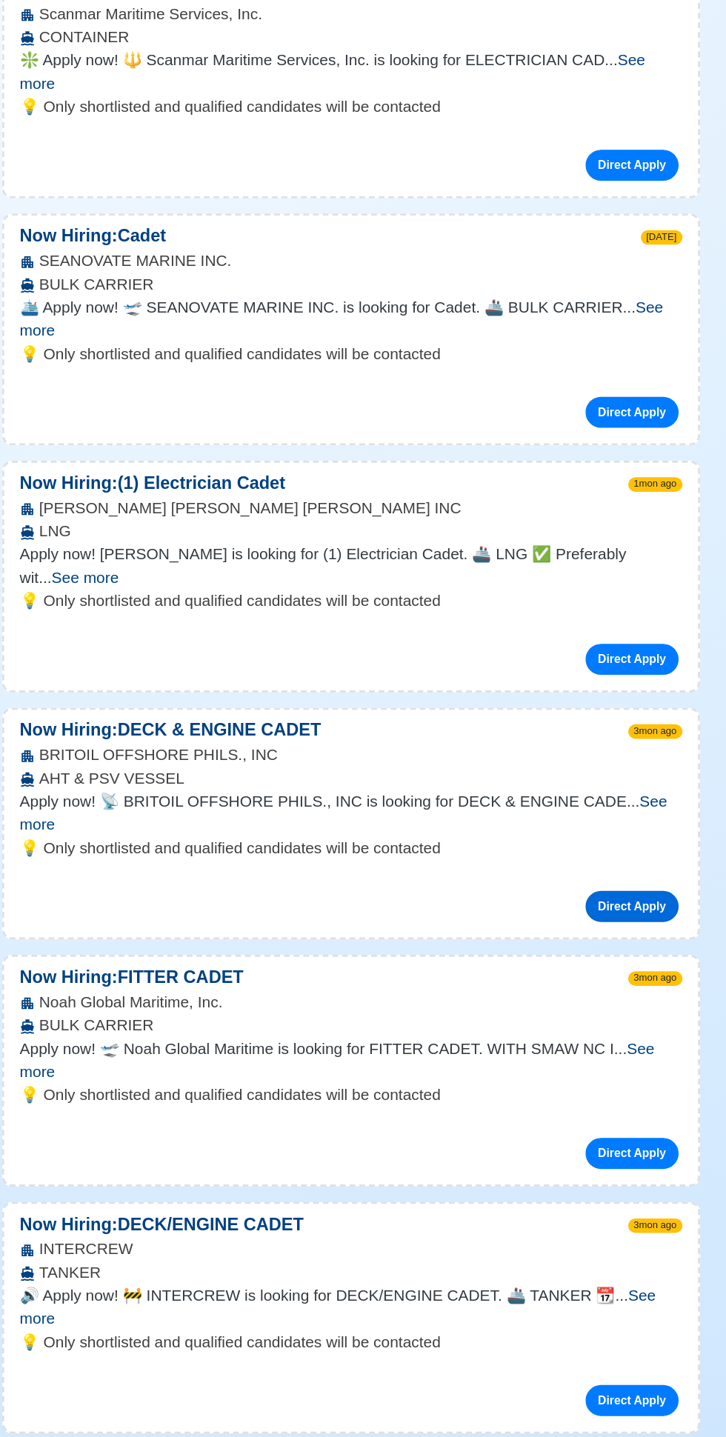
click at [585, 981] on link "Direct Apply" at bounding box center [577, 993] width 71 height 24
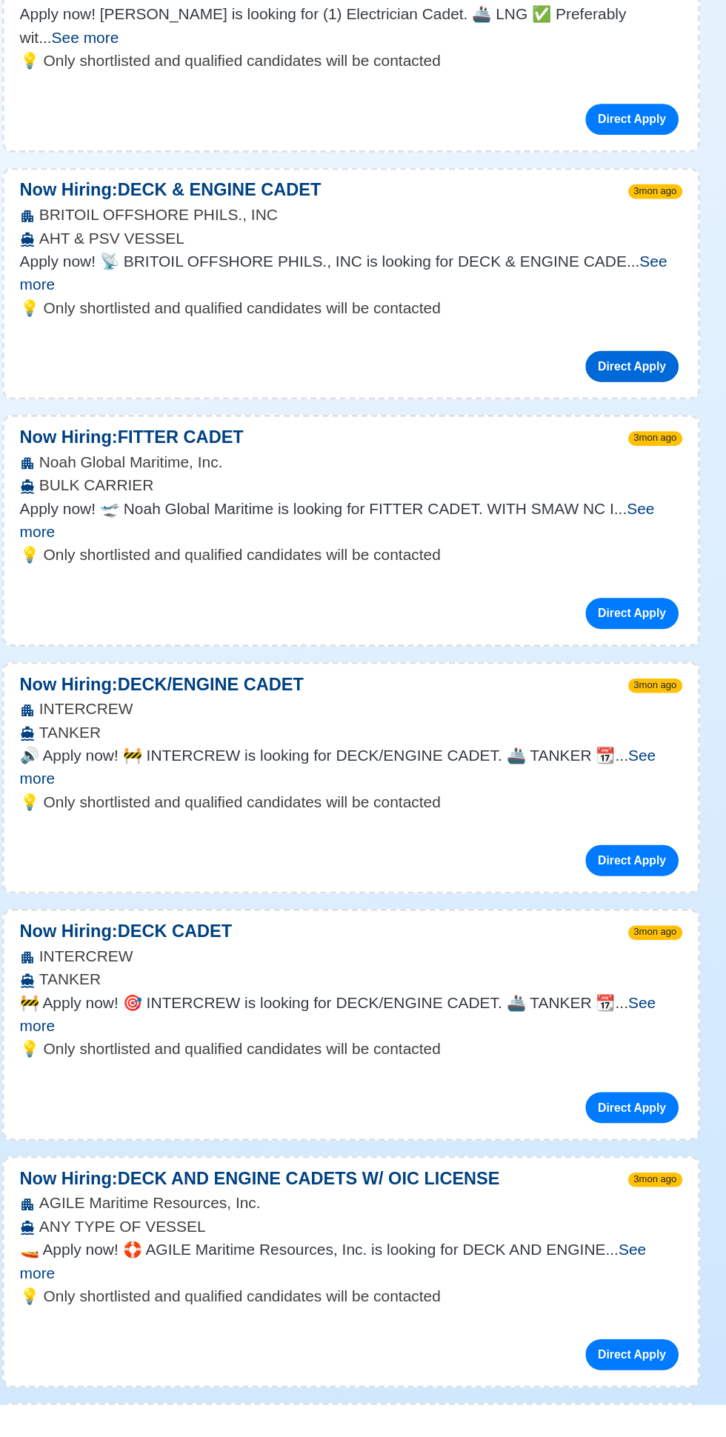
scroll to position [349, 0]
click at [585, 1199] on link "Direct Apply" at bounding box center [577, 1211] width 71 height 24
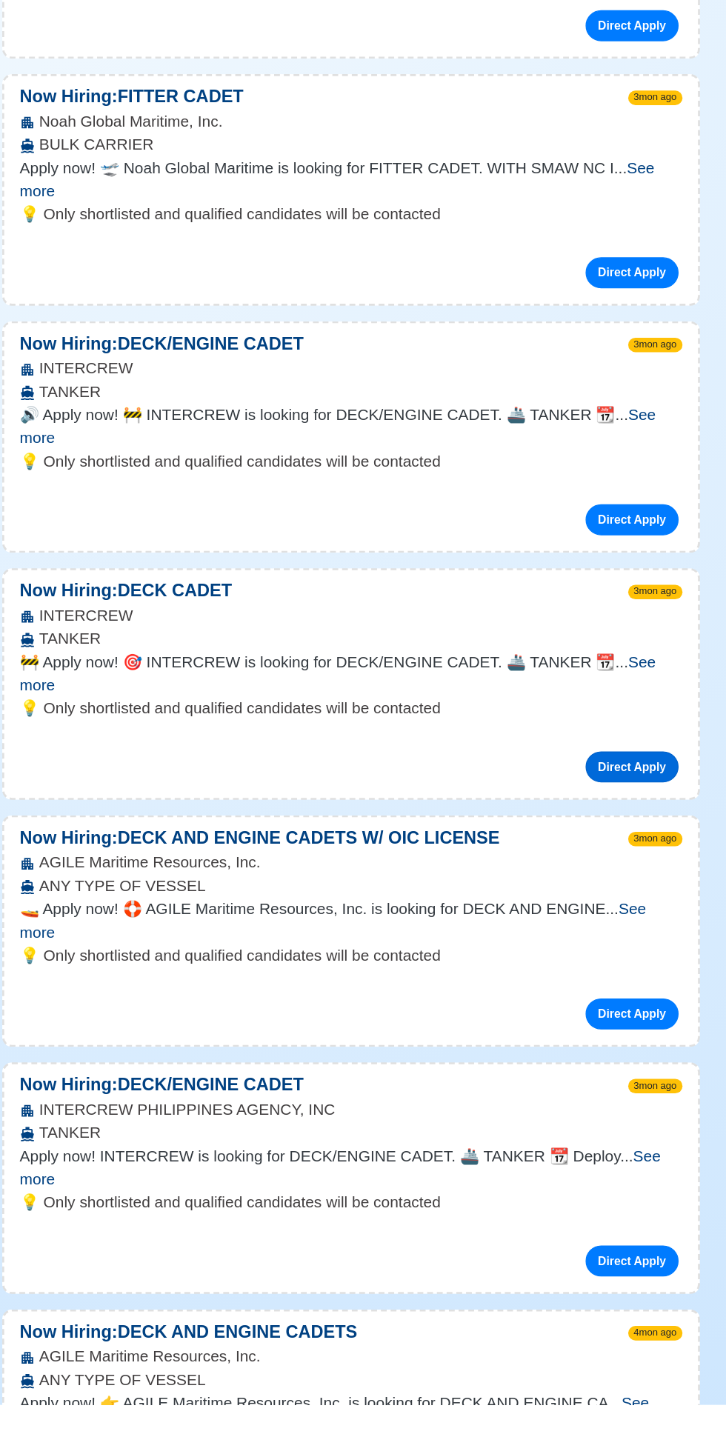
scroll to position [613, 0]
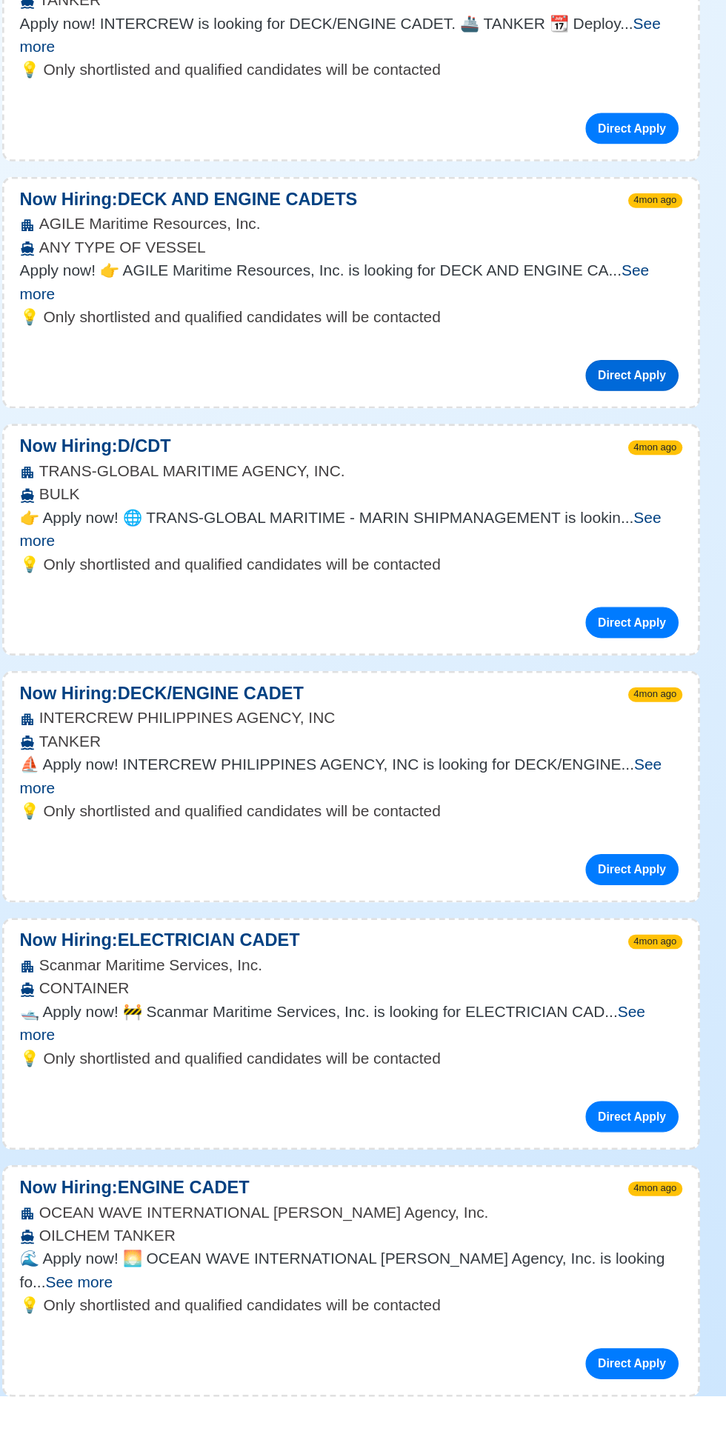
scroll to position [1474, 0]
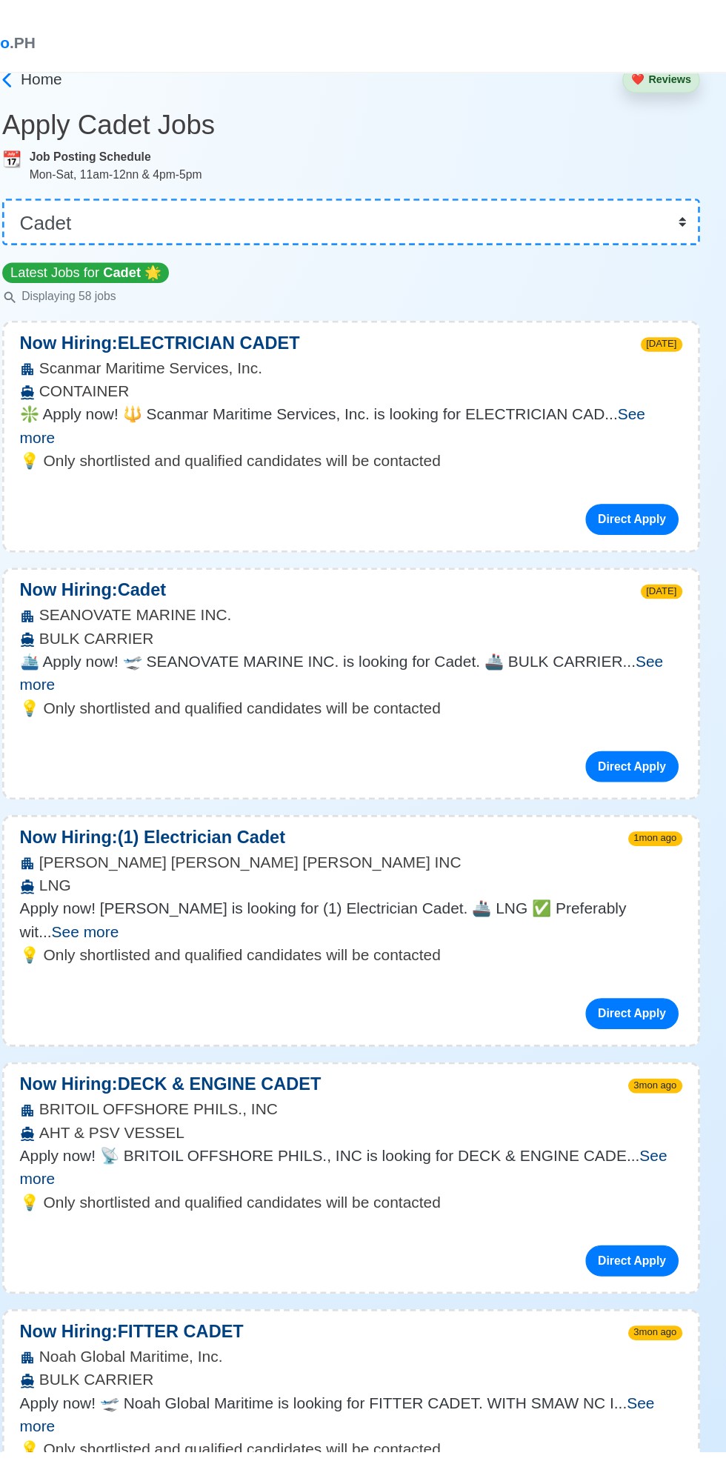
scroll to position [0, 0]
